Goal: Use online tool/utility: Utilize a website feature to perform a specific function

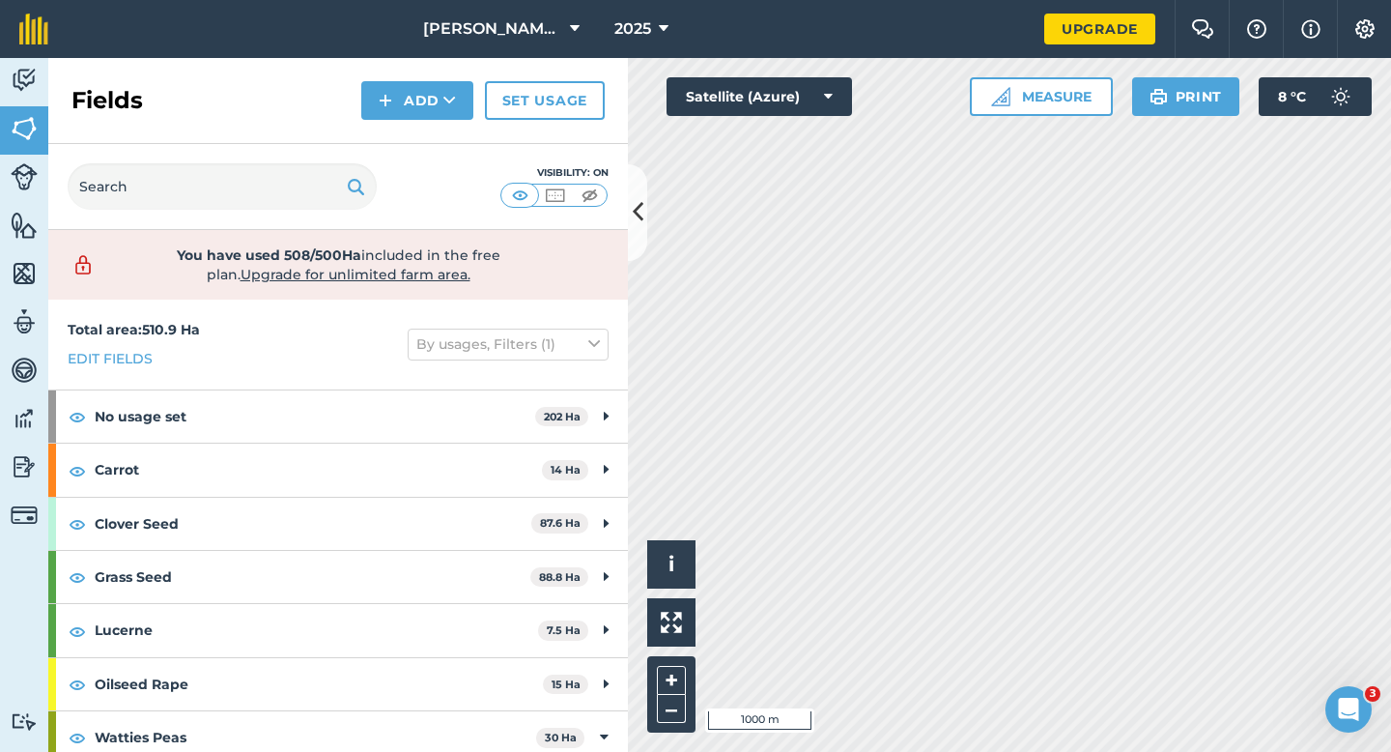
click at [825, 113] on div "Click to start drawing i © 2025 TomTom, Microsoft 1000 m + – Satellite (Azure) …" at bounding box center [1009, 405] width 763 height 694
click at [1021, 105] on button "Measure" at bounding box center [1041, 96] width 143 height 39
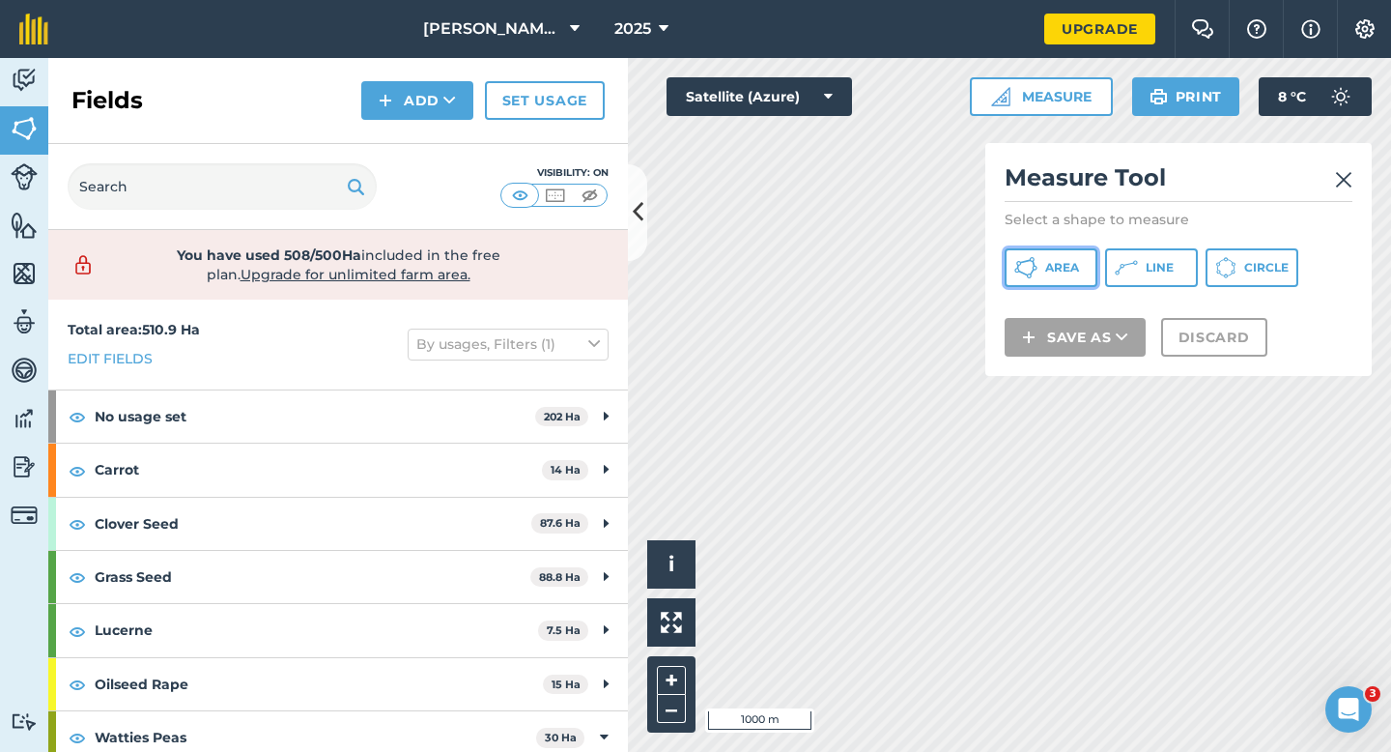
click at [1040, 256] on button "Area" at bounding box center [1051, 267] width 93 height 39
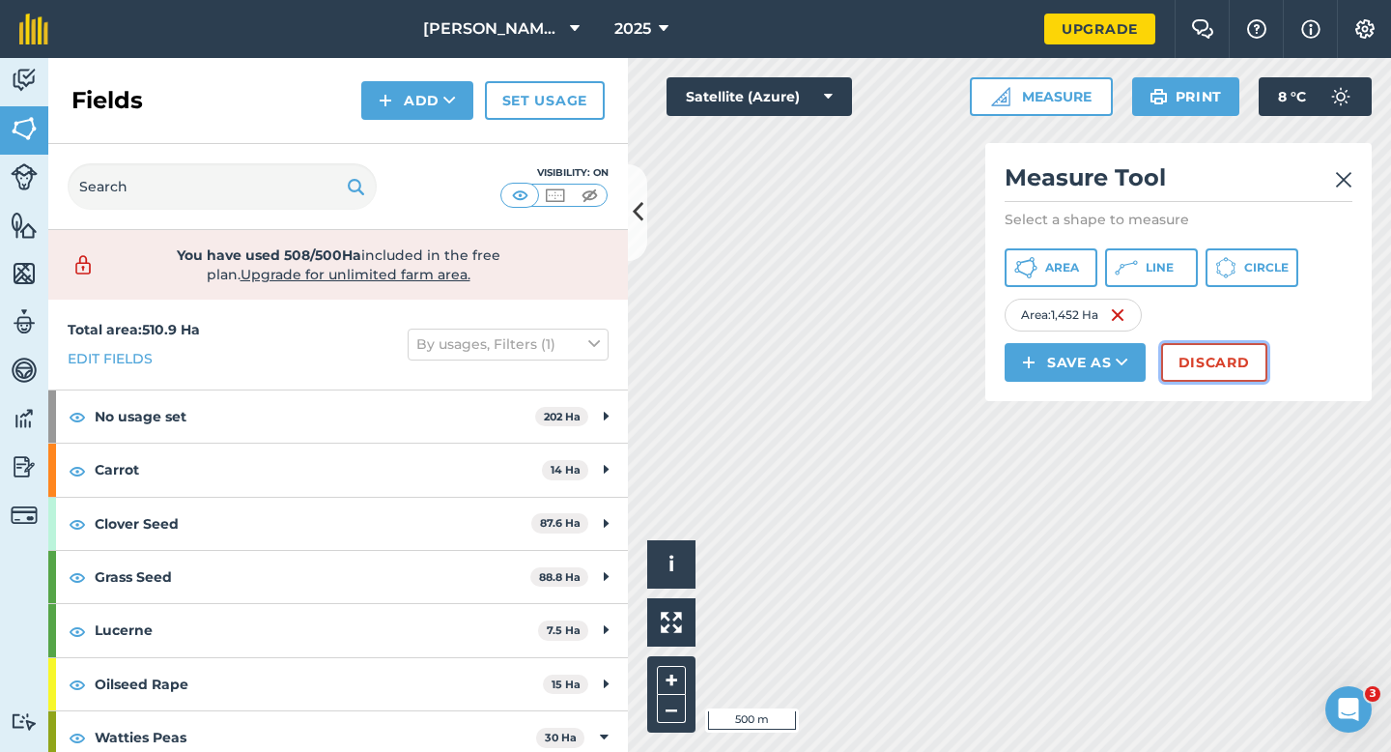
click at [1187, 363] on button "Discard" at bounding box center [1214, 362] width 106 height 39
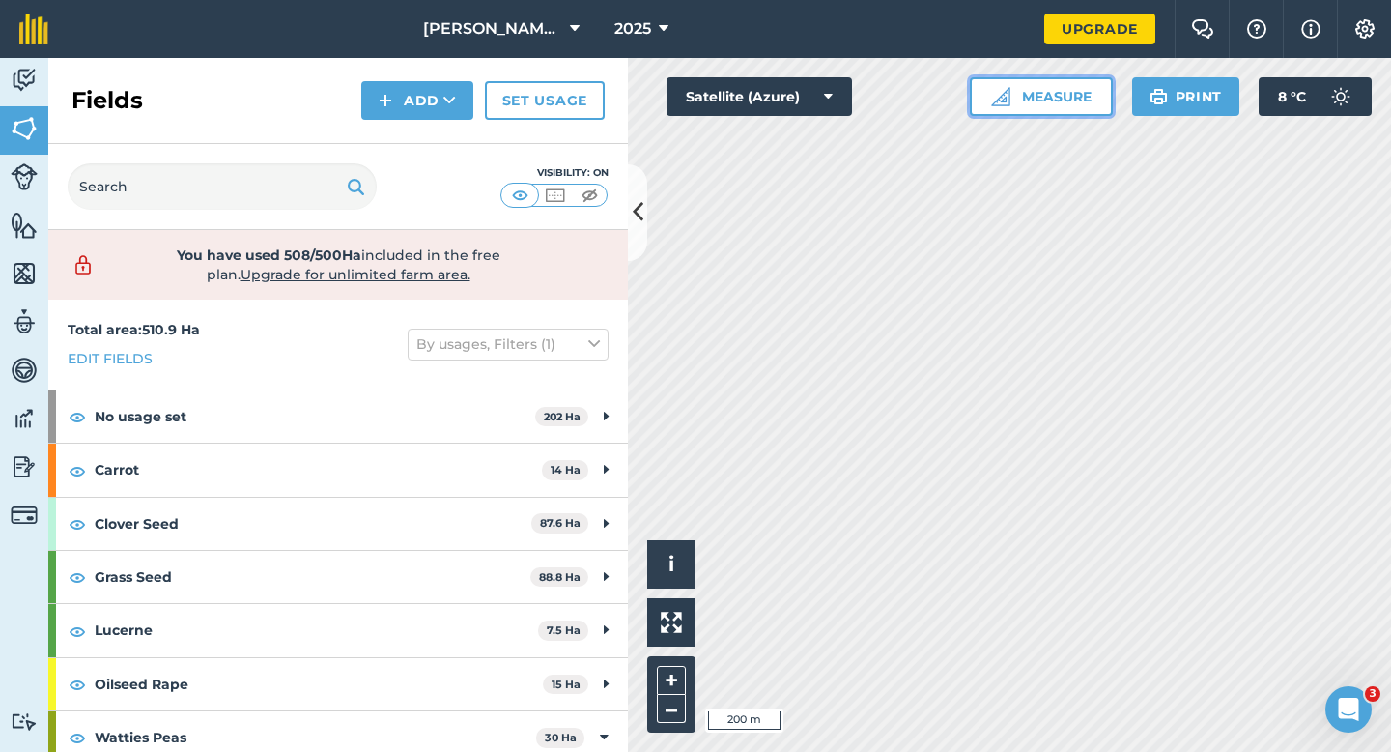
click at [1029, 83] on button "Measure" at bounding box center [1041, 96] width 143 height 39
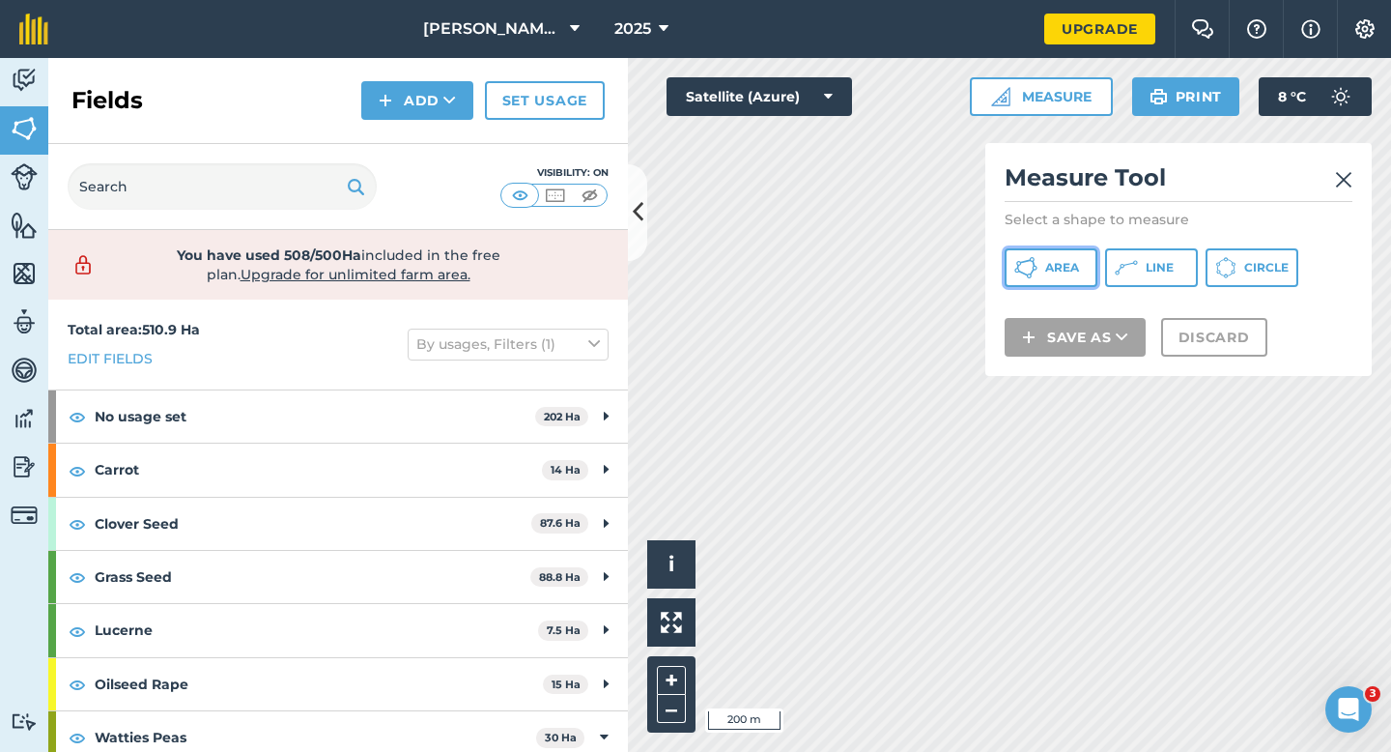
click at [1040, 276] on button "Area" at bounding box center [1051, 267] width 93 height 39
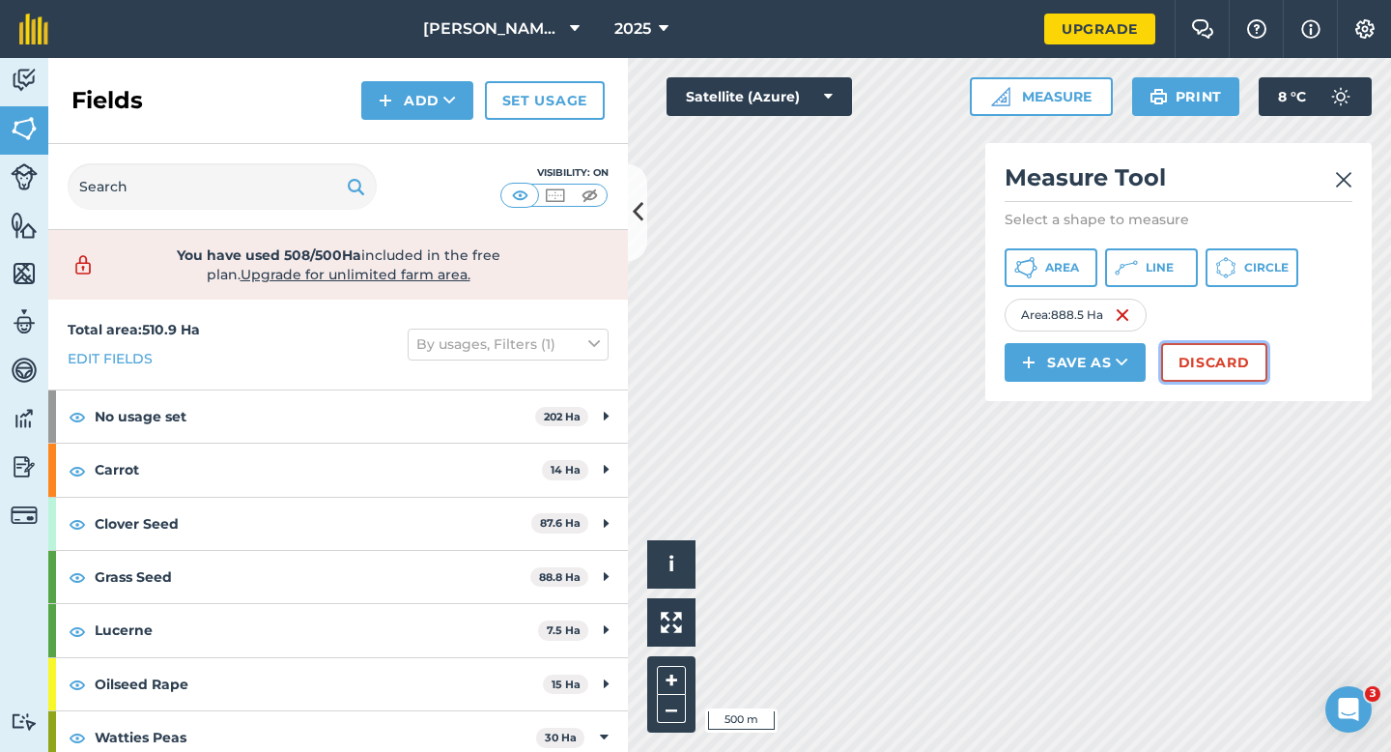
click at [1198, 360] on button "Discard" at bounding box center [1214, 362] width 106 height 39
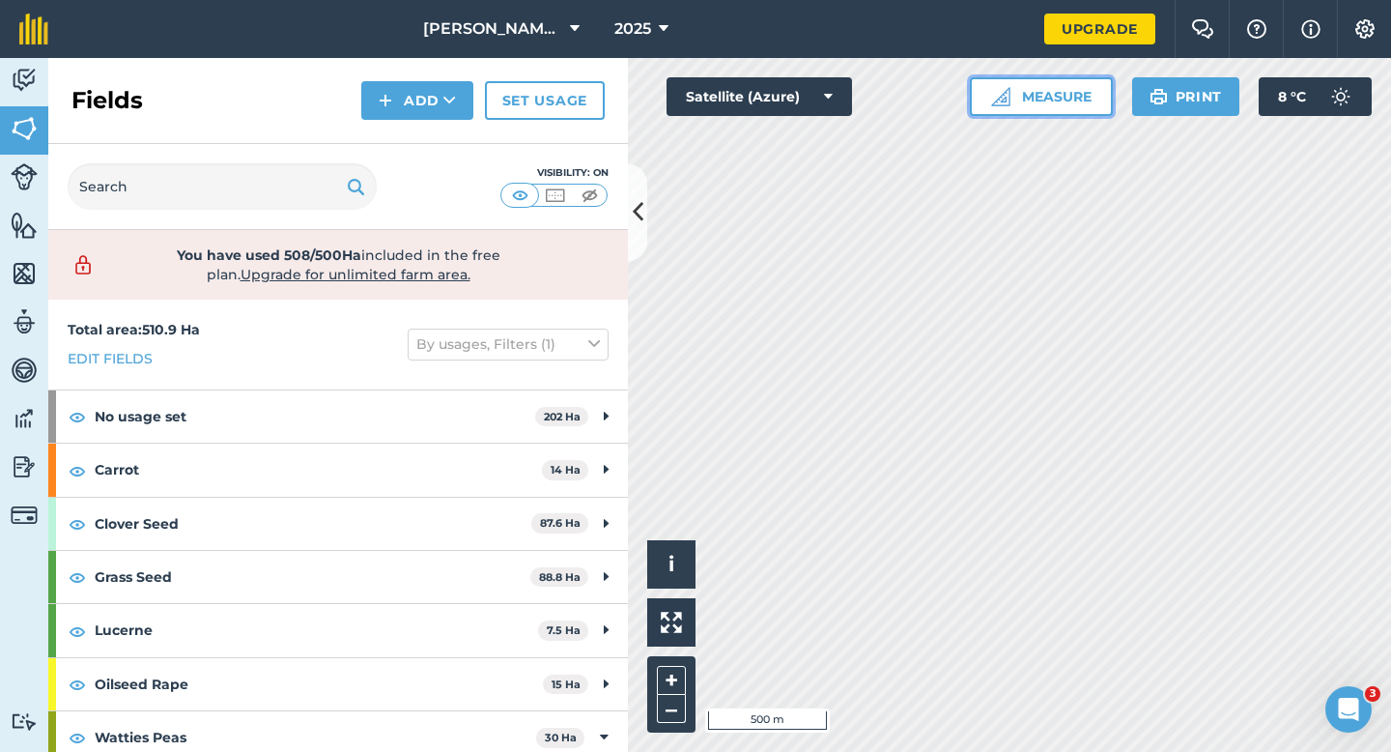
click at [1073, 94] on button "Measure" at bounding box center [1041, 96] width 143 height 39
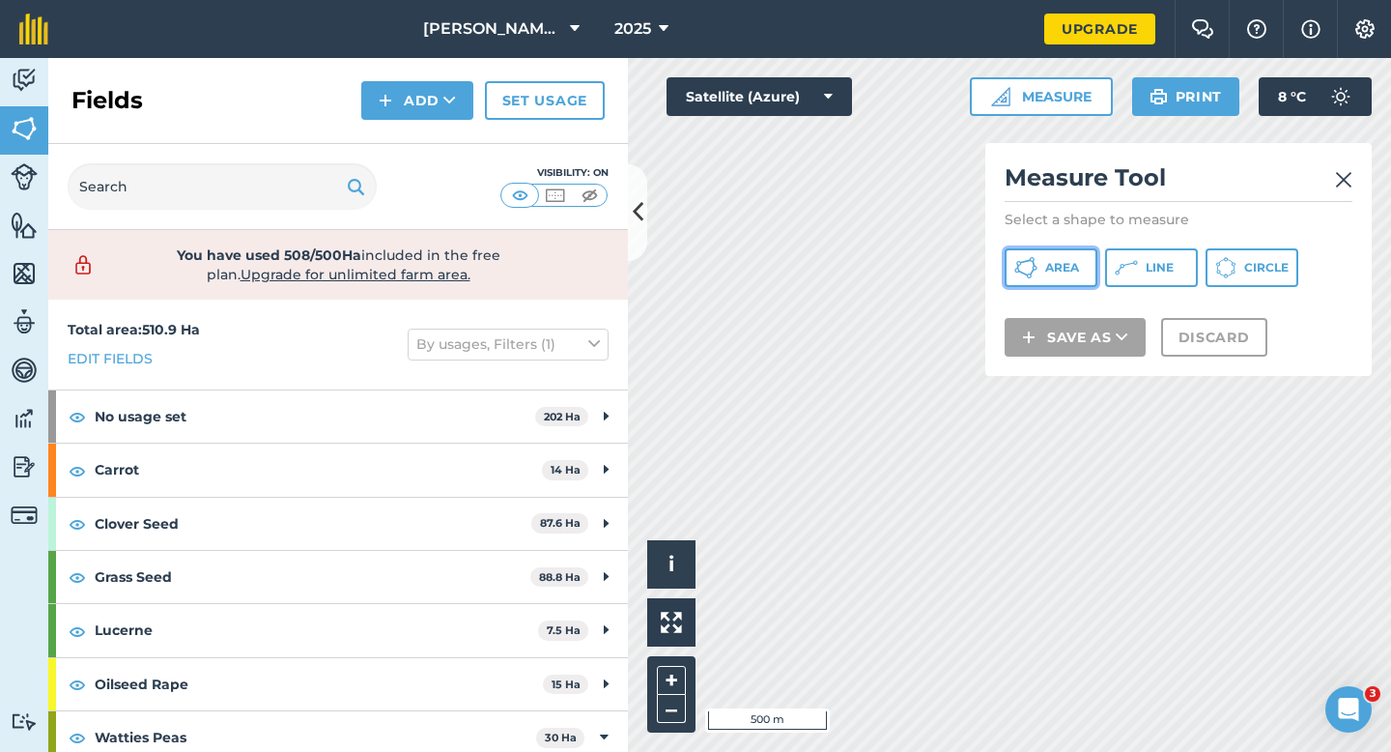
click at [1049, 277] on button "Area" at bounding box center [1051, 267] width 93 height 39
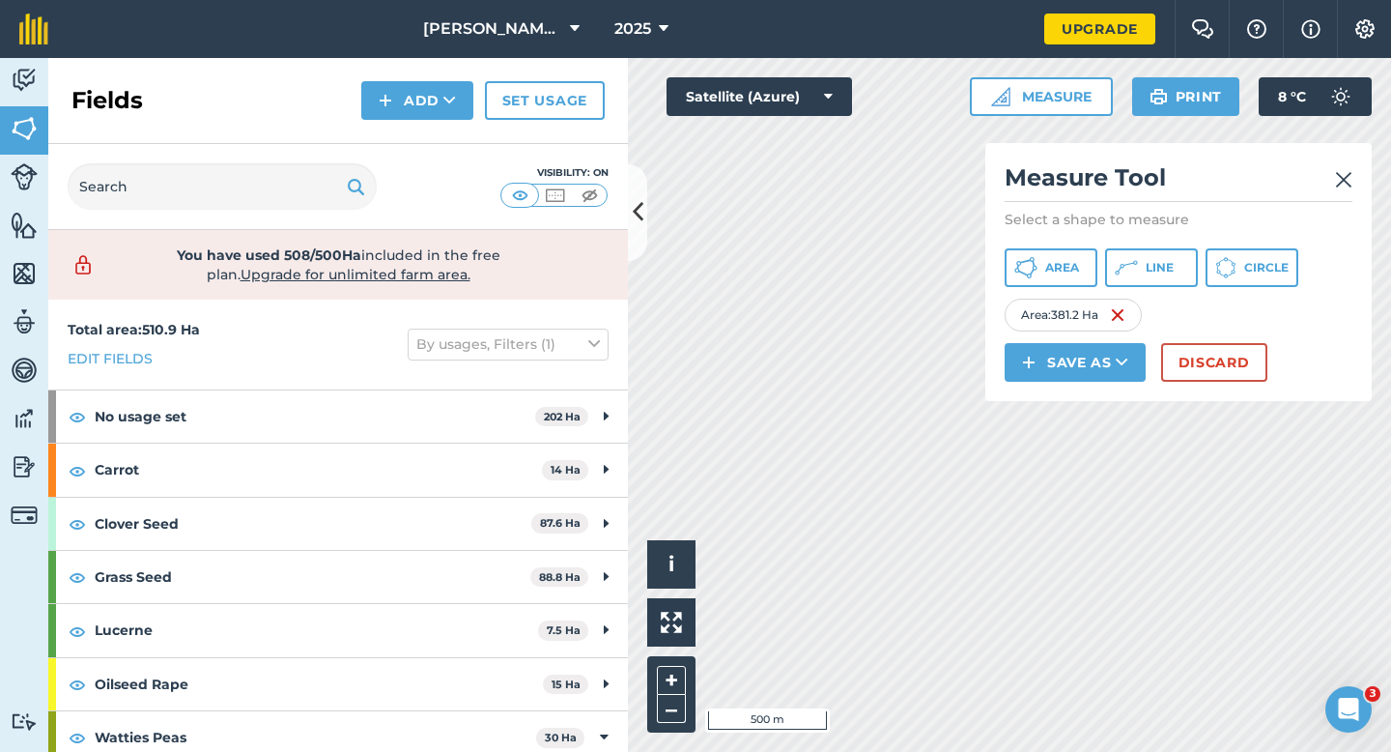
click at [985, 225] on div "Click to start drawing i © 2025 TomTom, Microsoft 500 m + – Satellite (Azure) M…" at bounding box center [1009, 405] width 763 height 694
click at [1208, 357] on button "Discard" at bounding box center [1214, 362] width 106 height 39
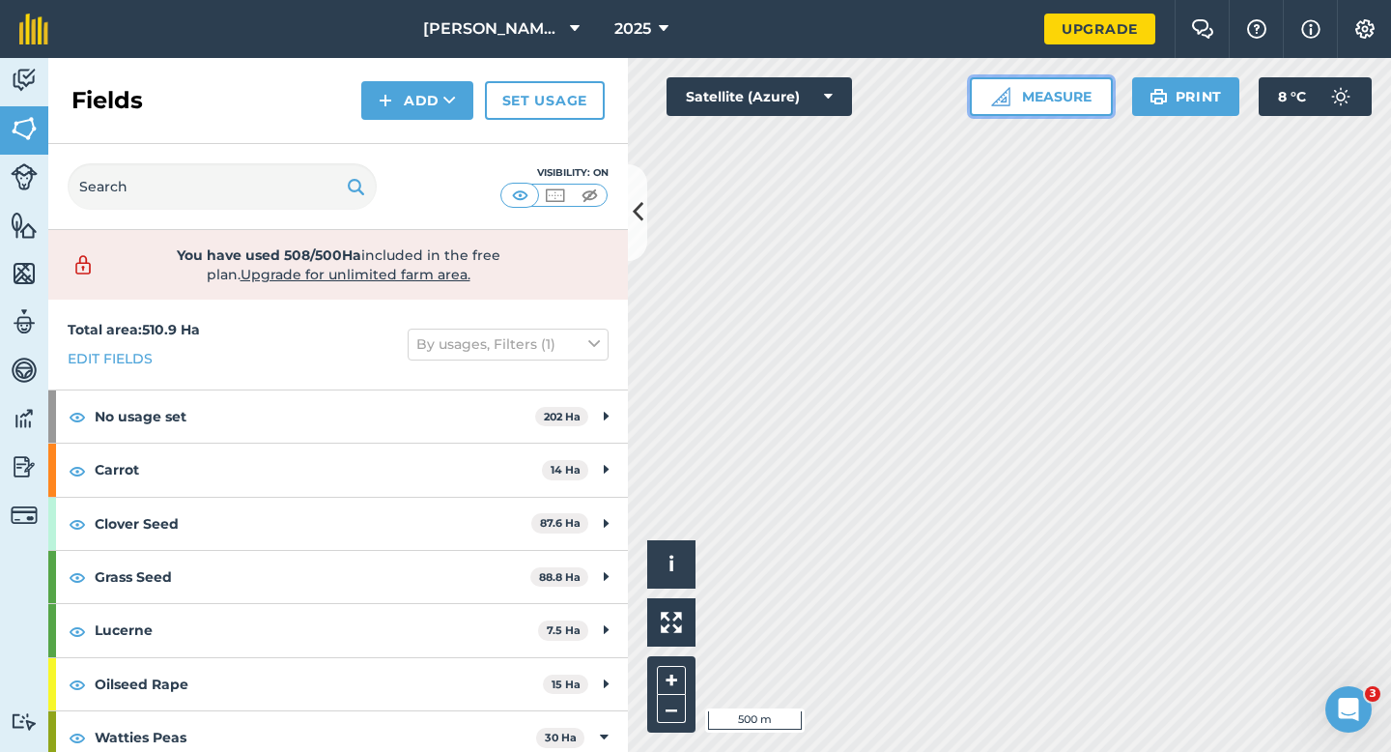
click at [1031, 100] on button "Measure" at bounding box center [1041, 96] width 143 height 39
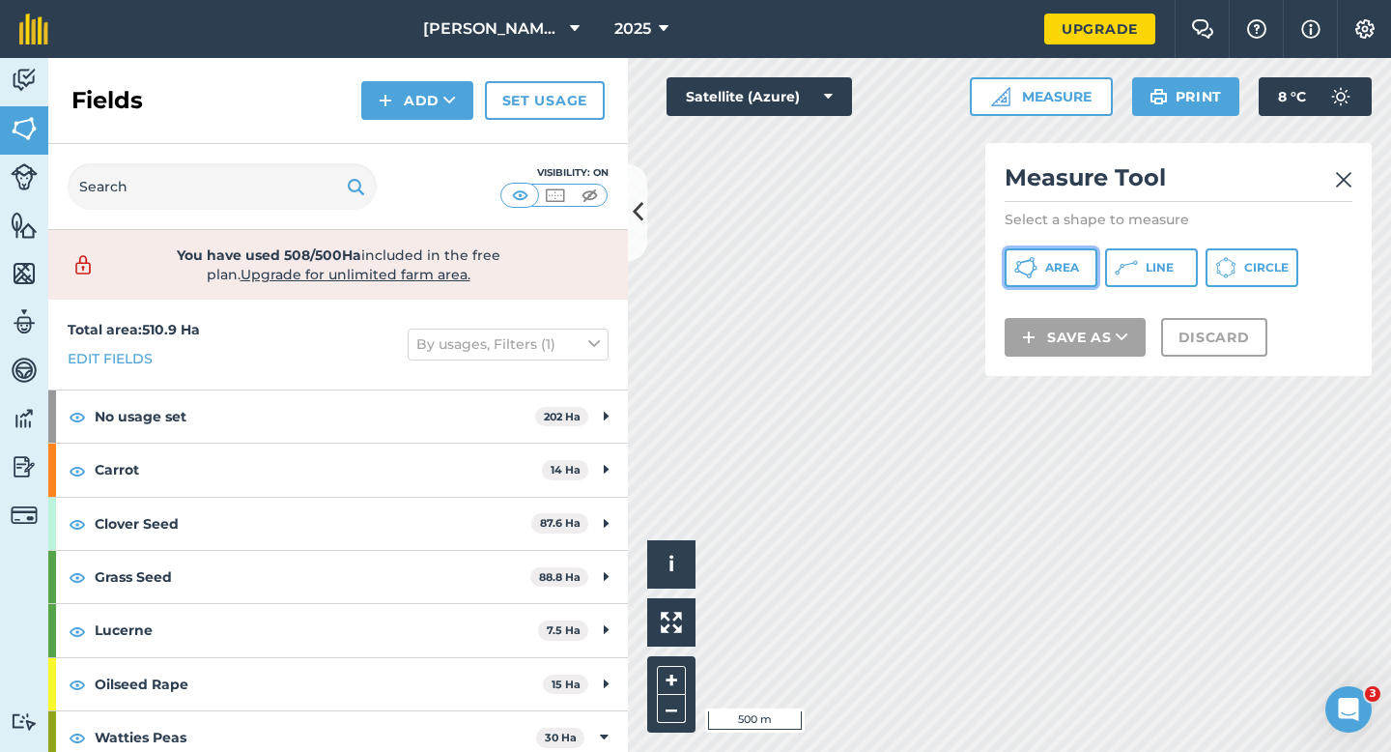
click at [1046, 264] on span "Area" at bounding box center [1062, 267] width 34 height 15
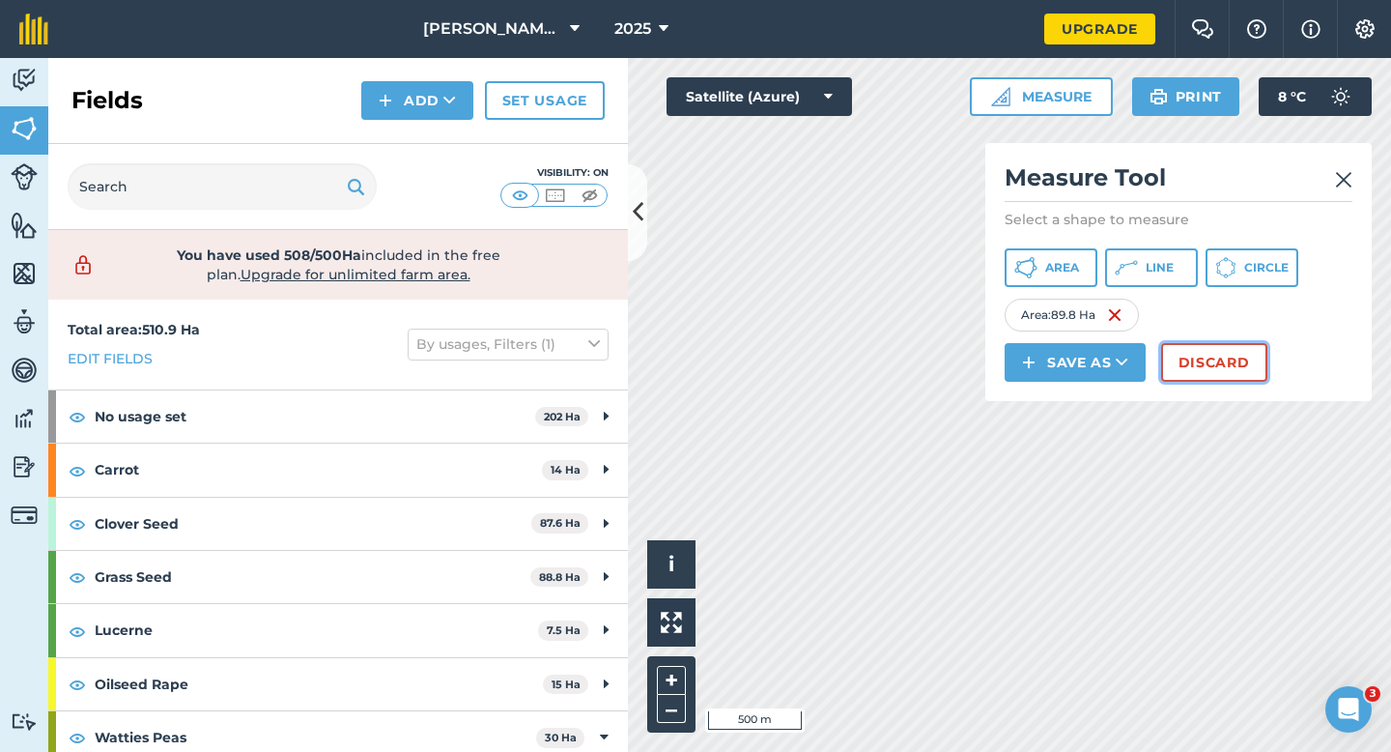
click at [1212, 368] on button "Discard" at bounding box center [1214, 362] width 106 height 39
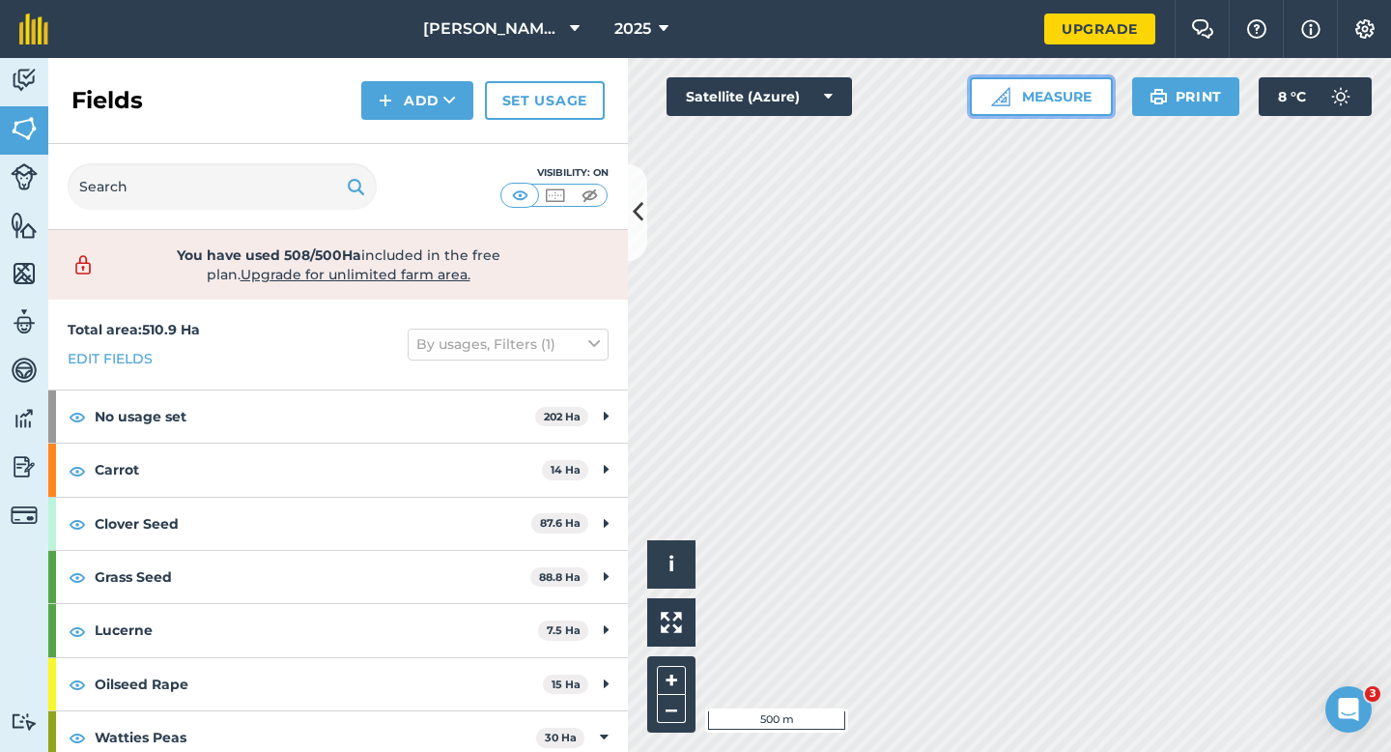
click at [1078, 102] on button "Measure" at bounding box center [1041, 96] width 143 height 39
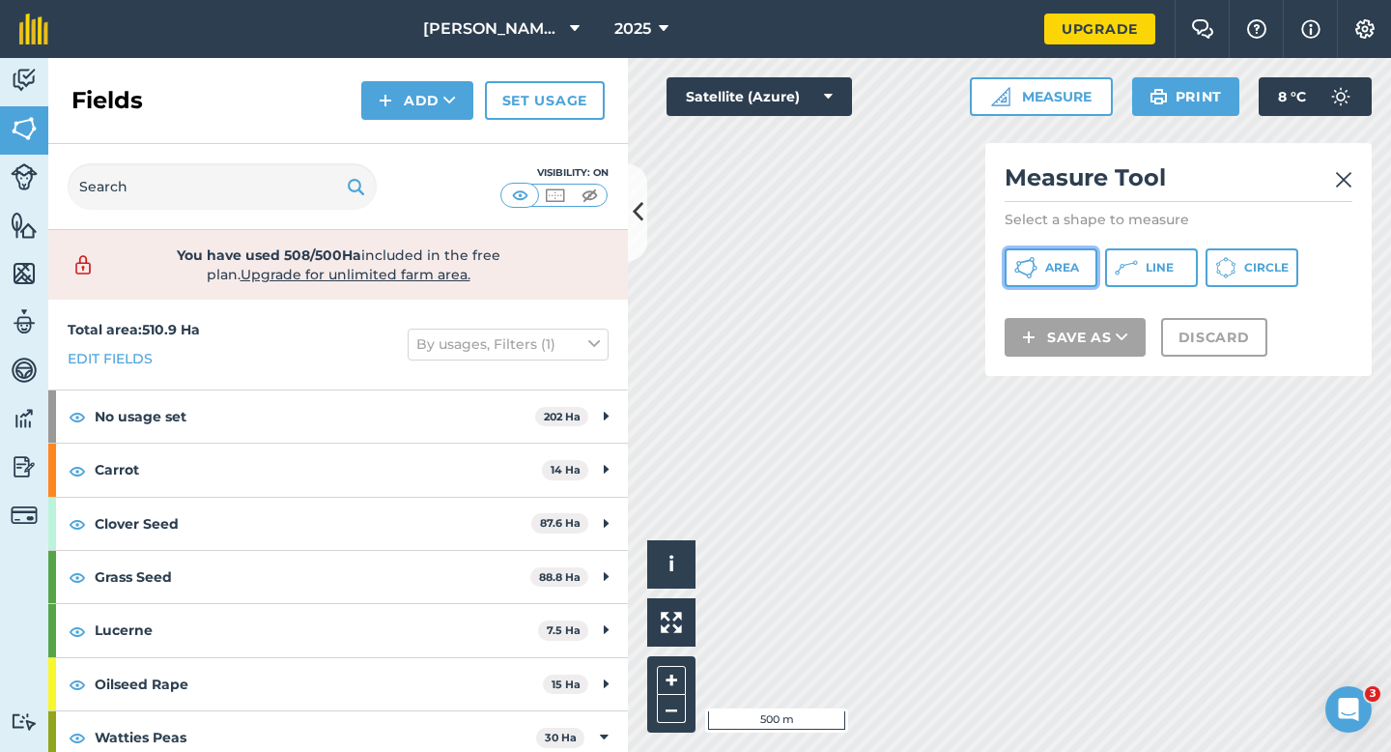
click at [1059, 252] on button "Area" at bounding box center [1051, 267] width 93 height 39
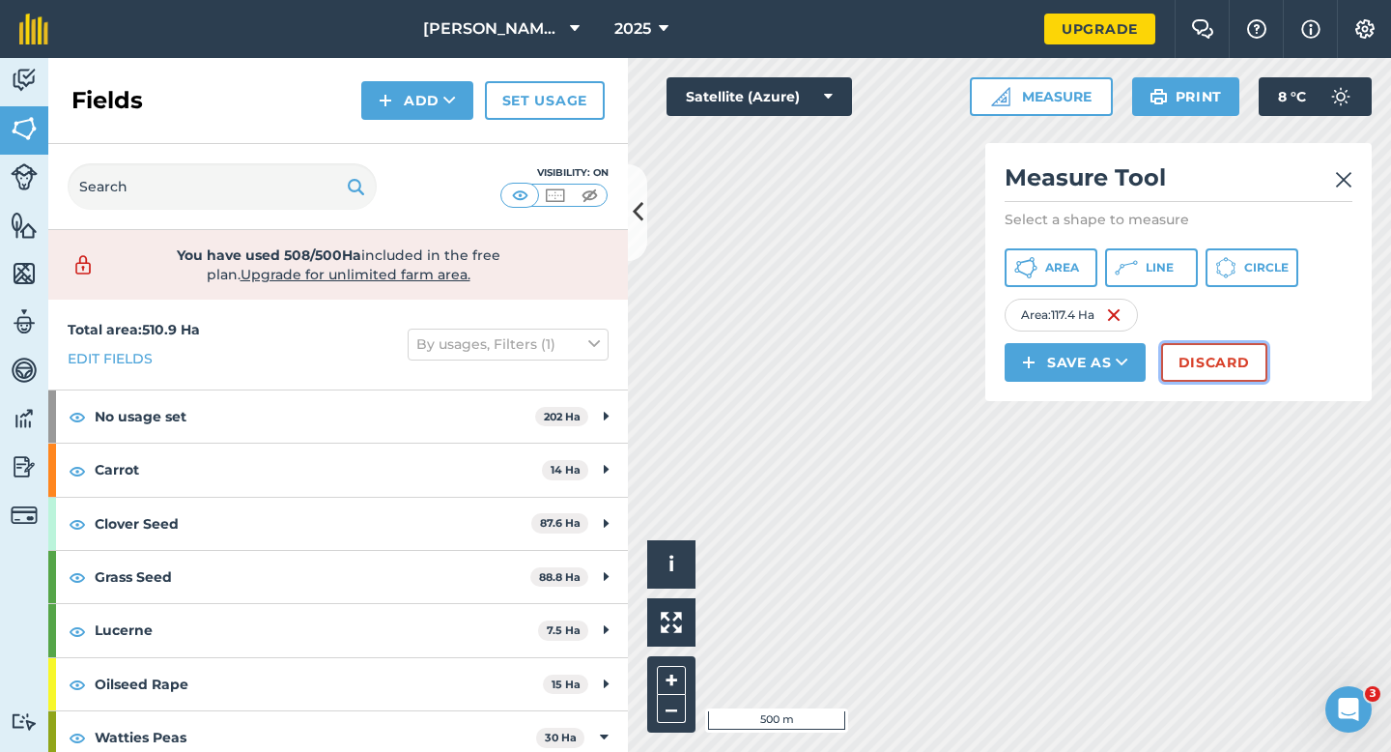
click at [1208, 375] on button "Discard" at bounding box center [1214, 362] width 106 height 39
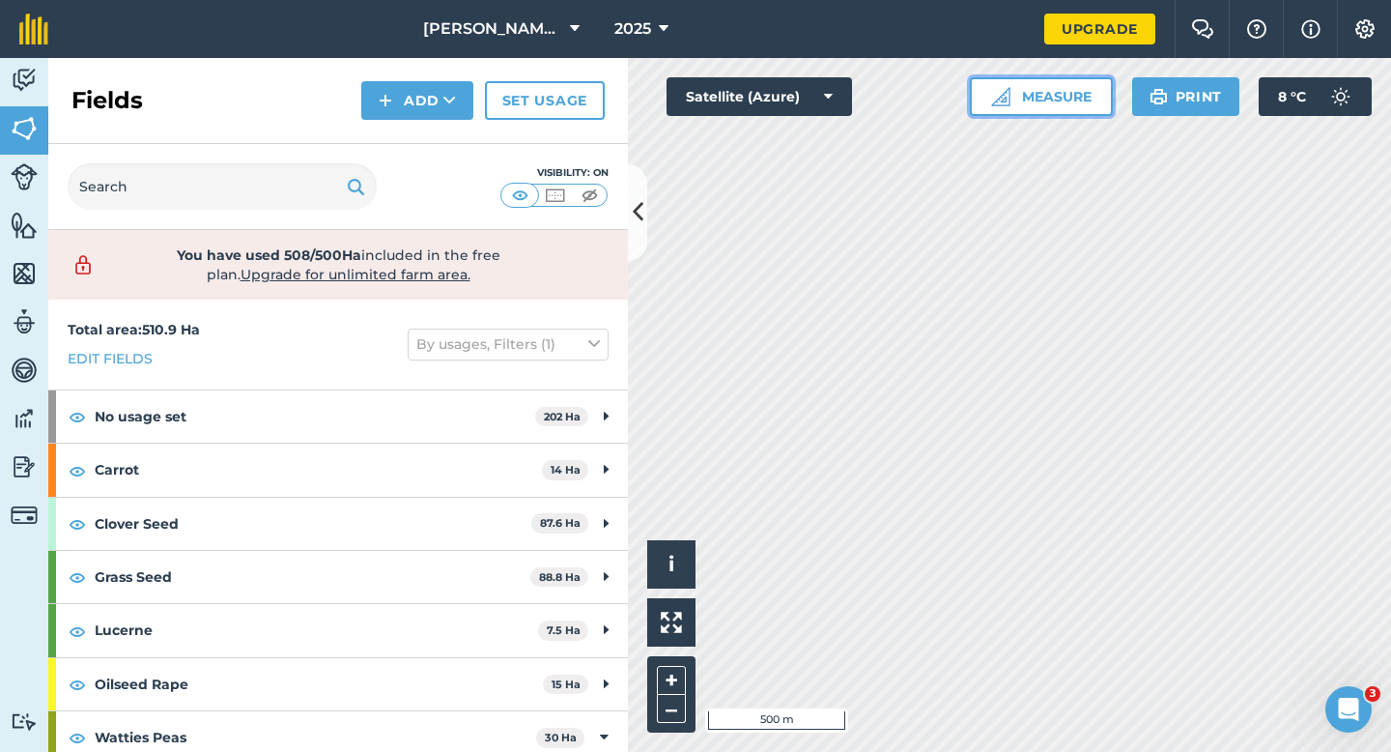
click at [1006, 90] on img at bounding box center [1000, 96] width 19 height 19
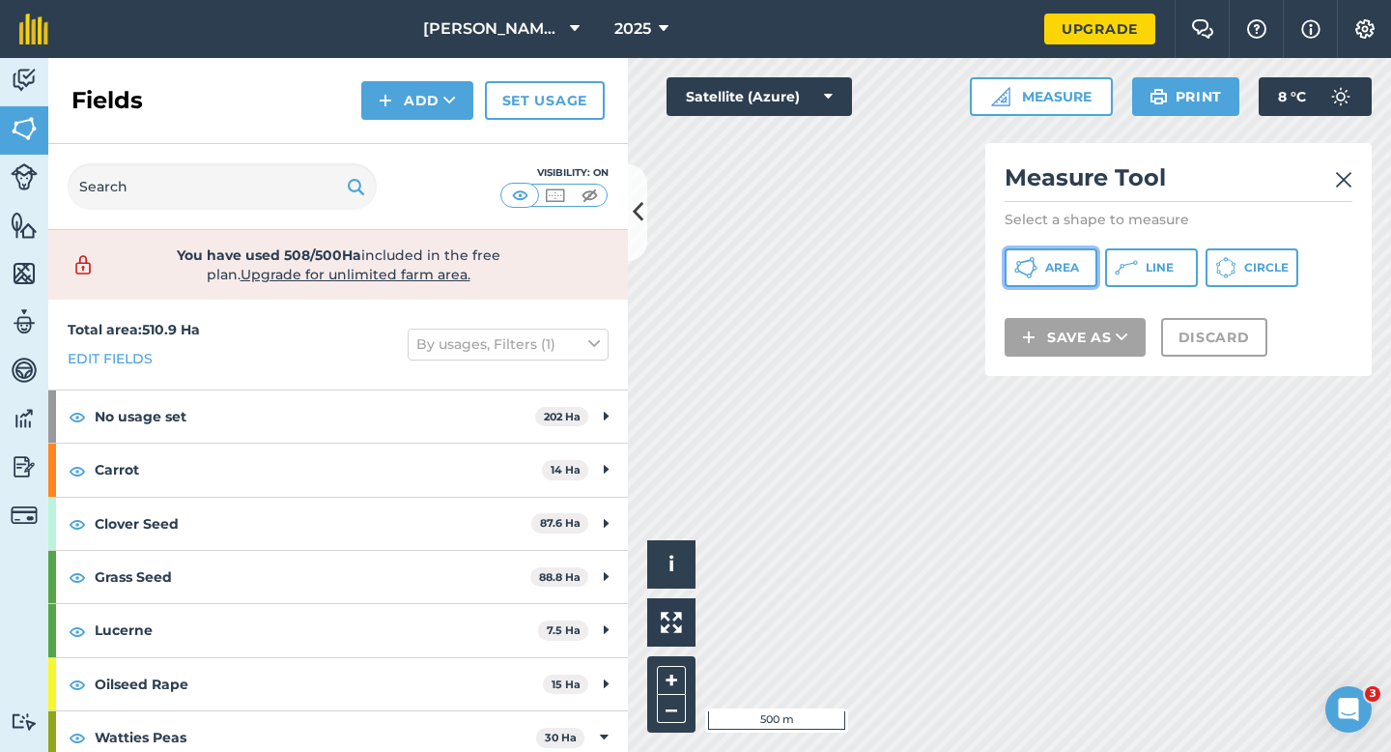
click at [1024, 271] on icon at bounding box center [1025, 267] width 23 height 23
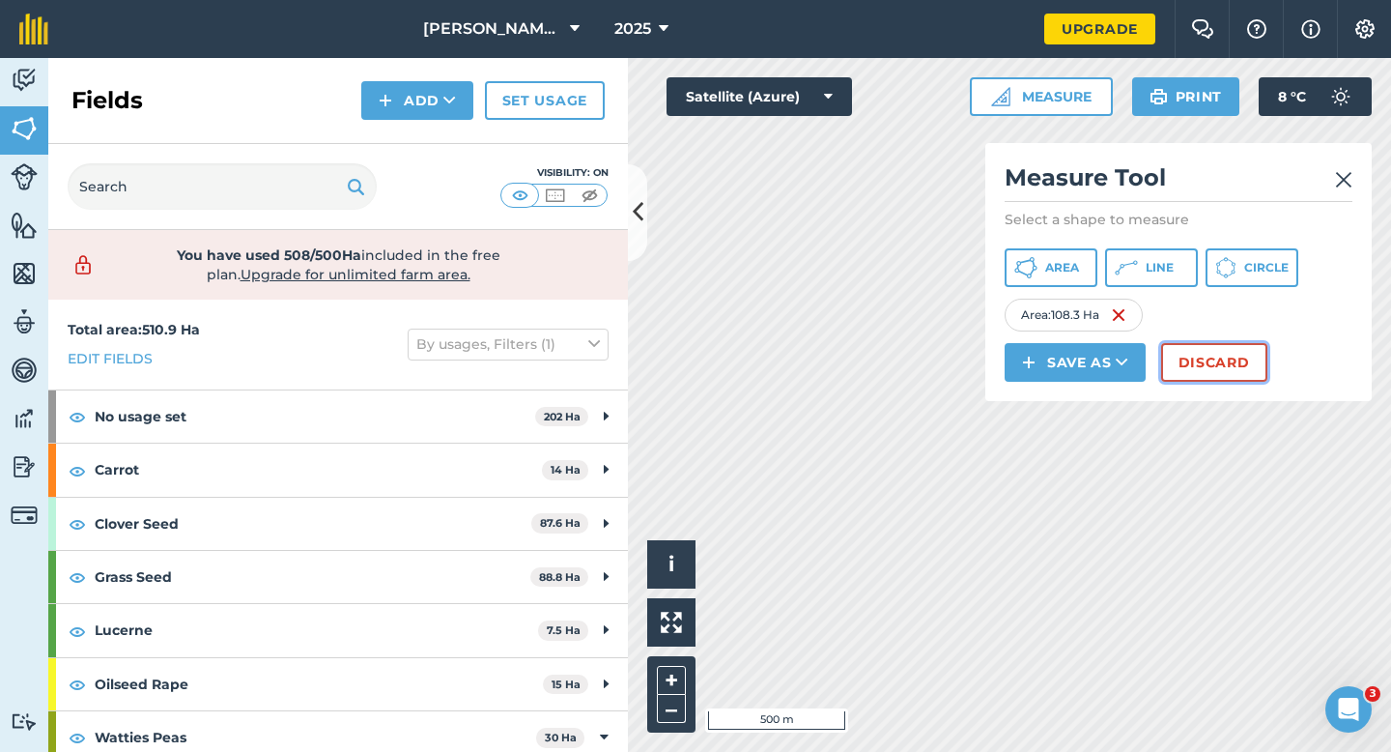
click at [1211, 360] on button "Discard" at bounding box center [1214, 362] width 106 height 39
